Goal: Task Accomplishment & Management: Manage account settings

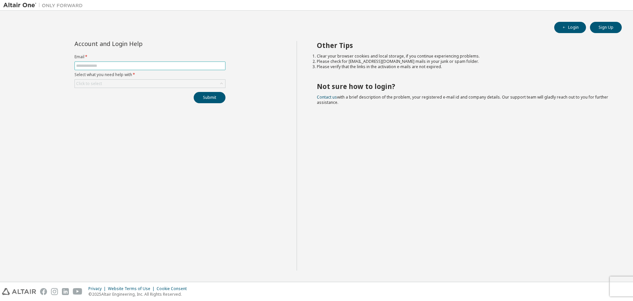
click at [120, 65] on input "text" at bounding box center [150, 65] width 148 height 5
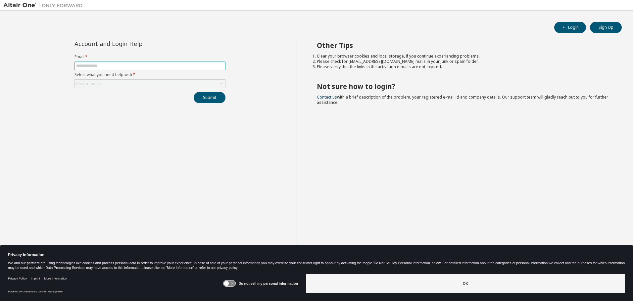
click at [120, 65] on input "text" at bounding box center [150, 65] width 148 height 5
type input "**********"
click at [194, 92] on button "Submit" at bounding box center [210, 97] width 32 height 11
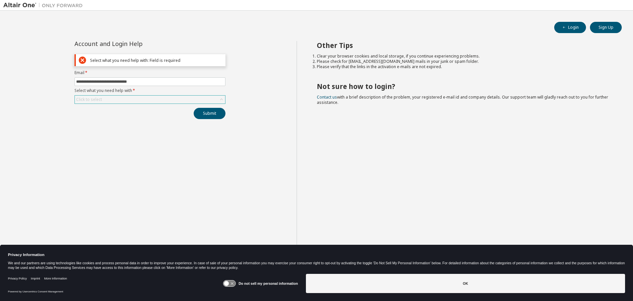
click at [125, 98] on div "Click to select" at bounding box center [150, 100] width 150 height 8
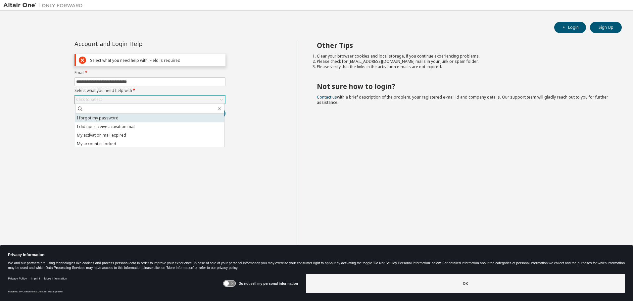
click at [121, 118] on li "I forgot my password" at bounding box center [149, 118] width 149 height 9
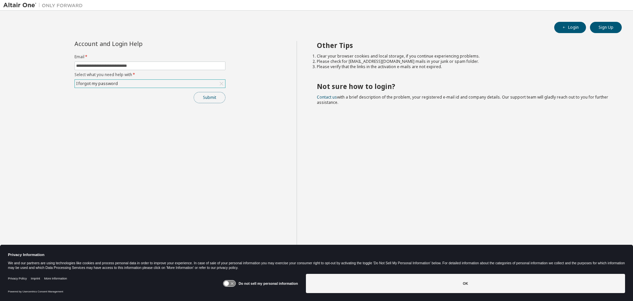
click at [214, 99] on button "Submit" at bounding box center [210, 97] width 32 height 11
